Goal: Find specific page/section: Find specific page/section

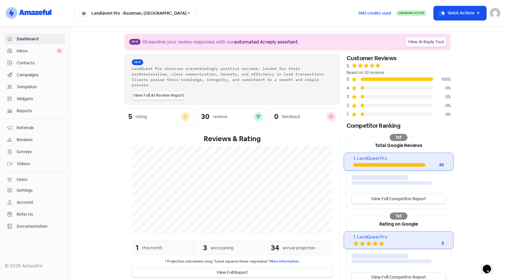
scroll to position [74, 0]
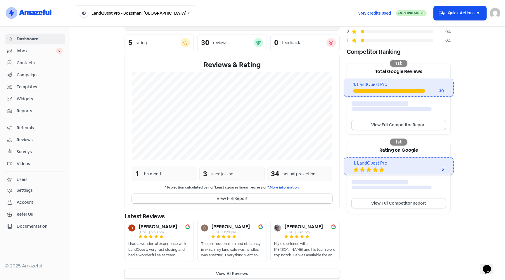
click at [30, 61] on span "Contacts" at bounding box center [40, 63] width 46 height 6
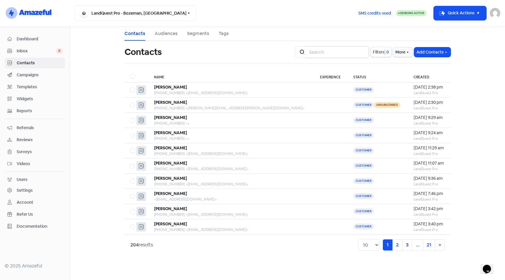
click at [332, 53] on input "search" at bounding box center [336, 52] width 63 height 12
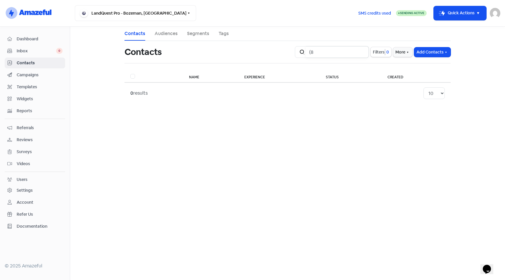
type input "("
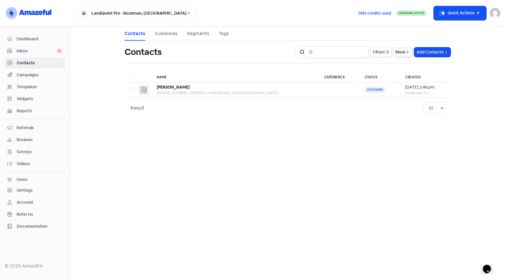
type input "t"
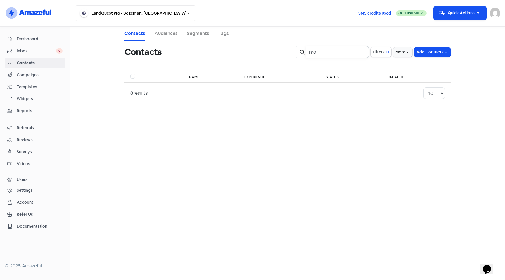
type input "m"
